Goal: Task Accomplishment & Management: Use online tool/utility

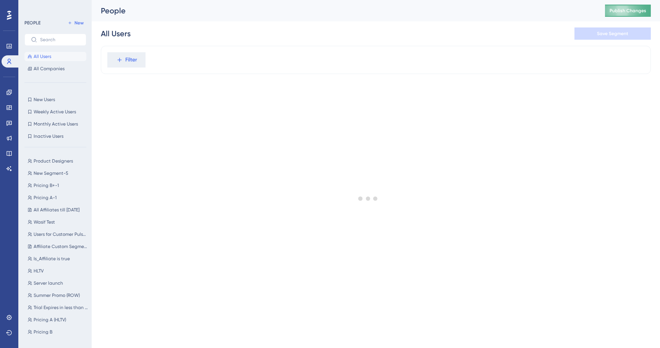
click at [618, 13] on span "Publish Changes" at bounding box center [627, 11] width 37 height 6
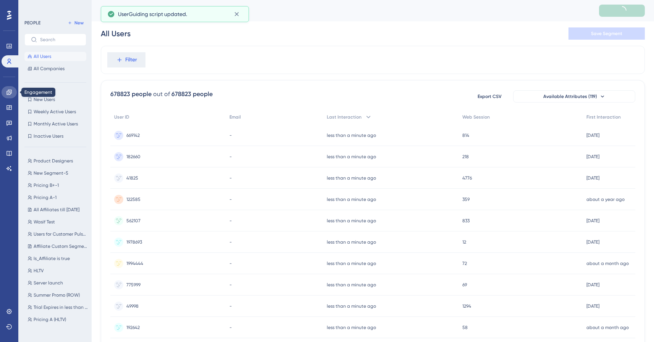
click at [8, 92] on icon at bounding box center [9, 92] width 6 height 6
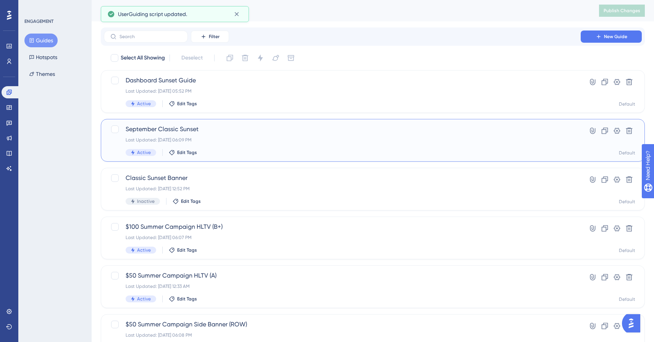
click at [265, 142] on div "Last Updated: Sep 23 2025, 06:09 PM" at bounding box center [342, 140] width 433 height 6
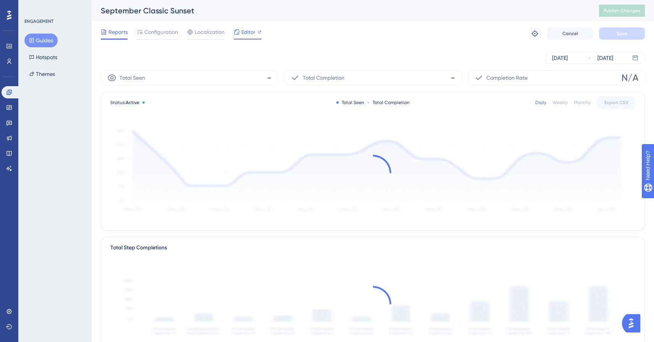
click at [245, 30] on span "Editor" at bounding box center [248, 31] width 14 height 9
